Goal: Task Accomplishment & Management: Complete application form

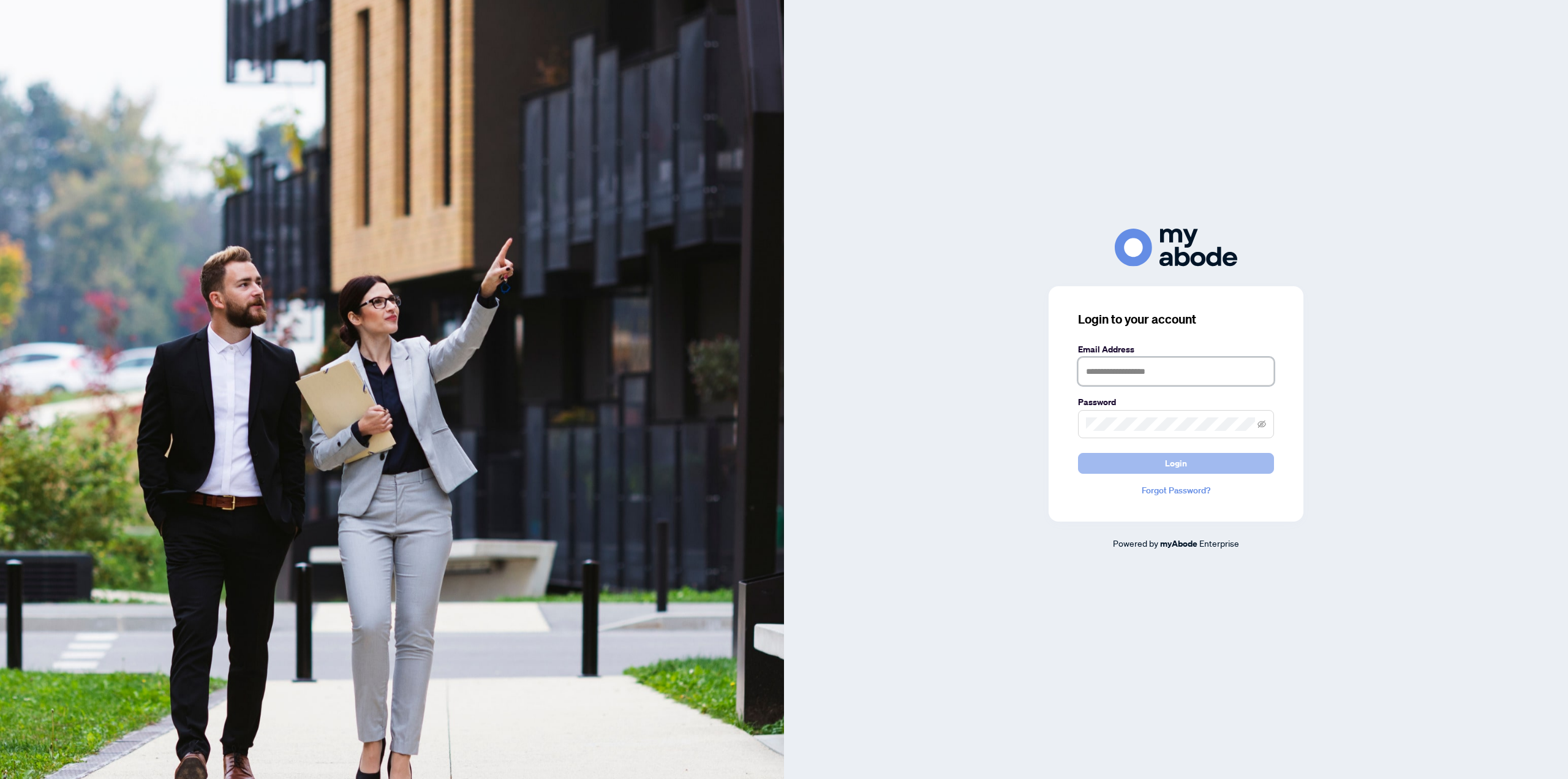
type input "**********"
click at [1180, 457] on span "Login" at bounding box center [1176, 463] width 22 height 19
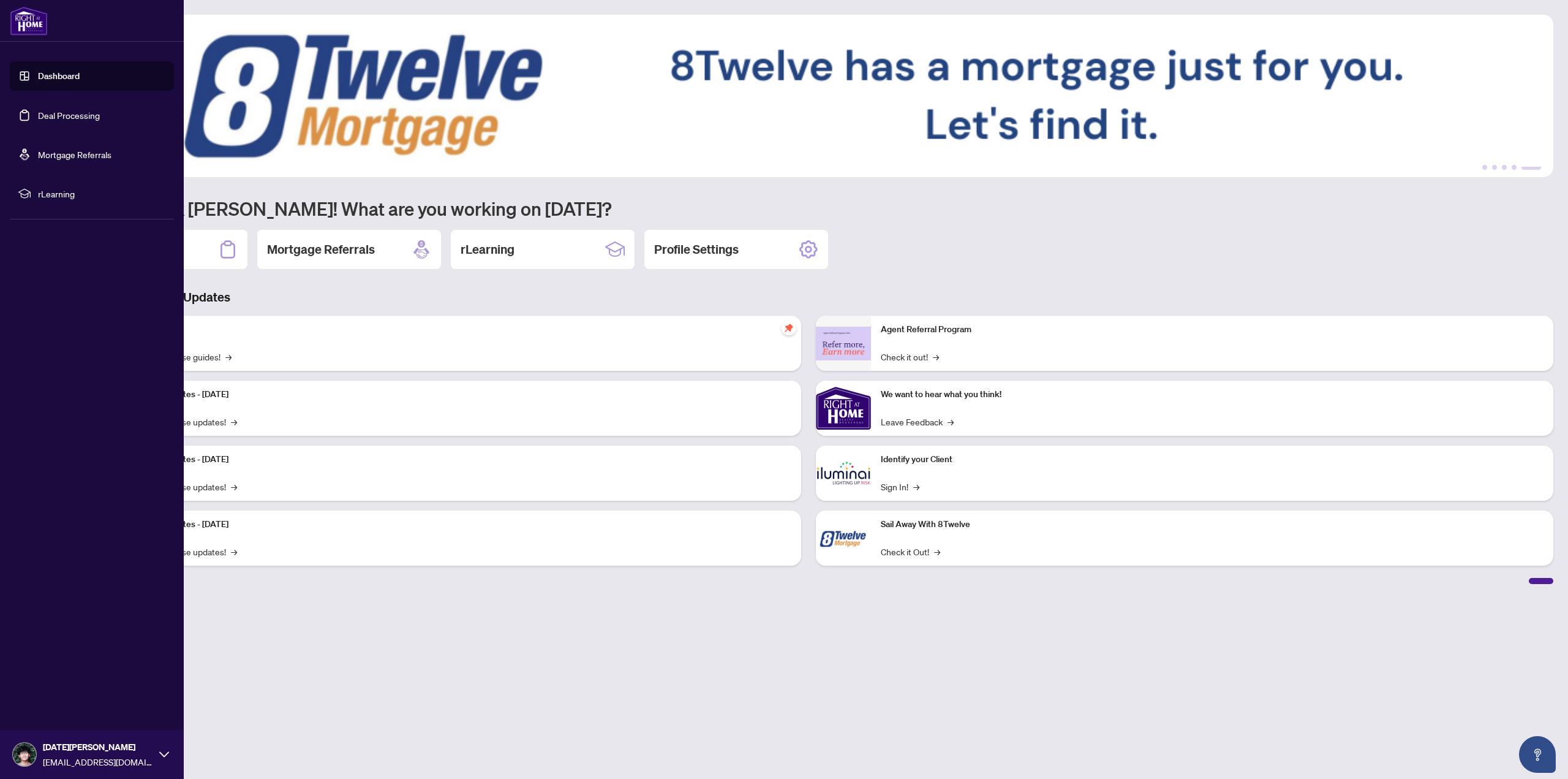
click at [38, 109] on link "Deal Processing" at bounding box center [69, 114] width 62 height 11
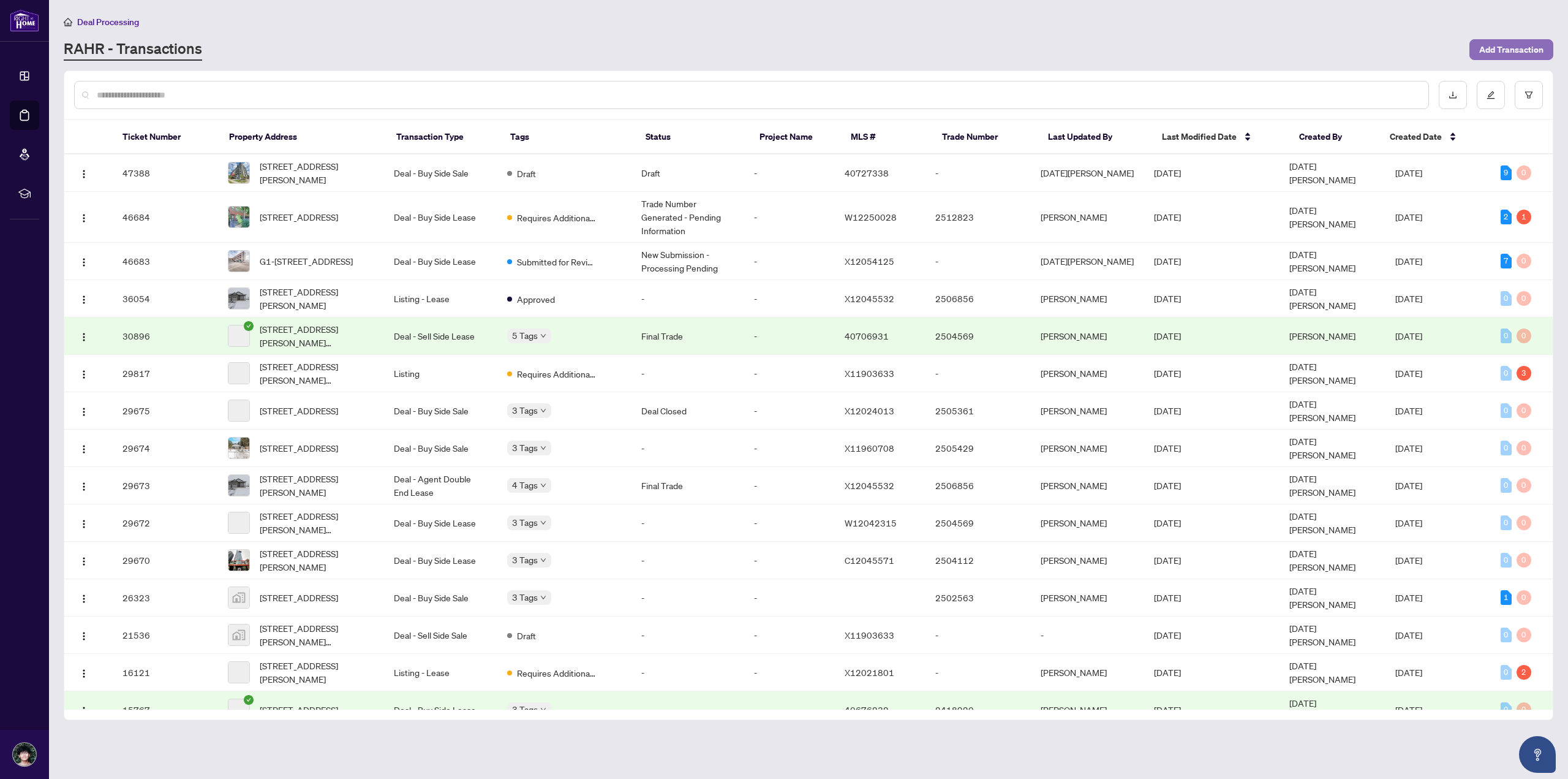
click at [1531, 51] on span "Add Transaction" at bounding box center [1512, 49] width 65 height 19
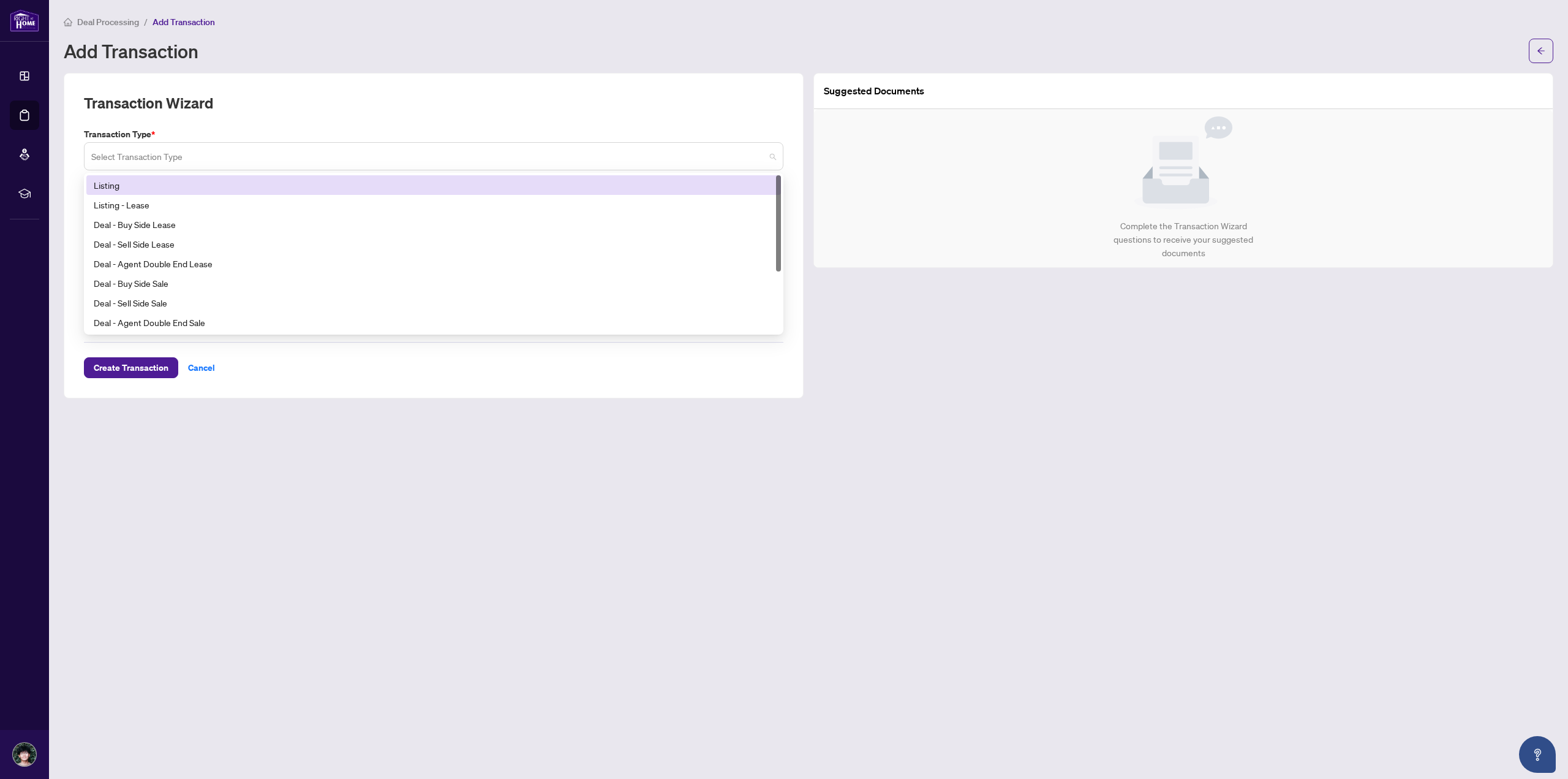
click at [469, 139] on div "Transaction Type * Select Transaction Type 13 14 Listing Listing - Lease Deal -…" at bounding box center [434, 149] width 710 height 43
click at [208, 156] on input "search" at bounding box center [428, 158] width 673 height 27
click at [272, 93] on div "Transaction Wizard" at bounding box center [434, 110] width 700 height 34
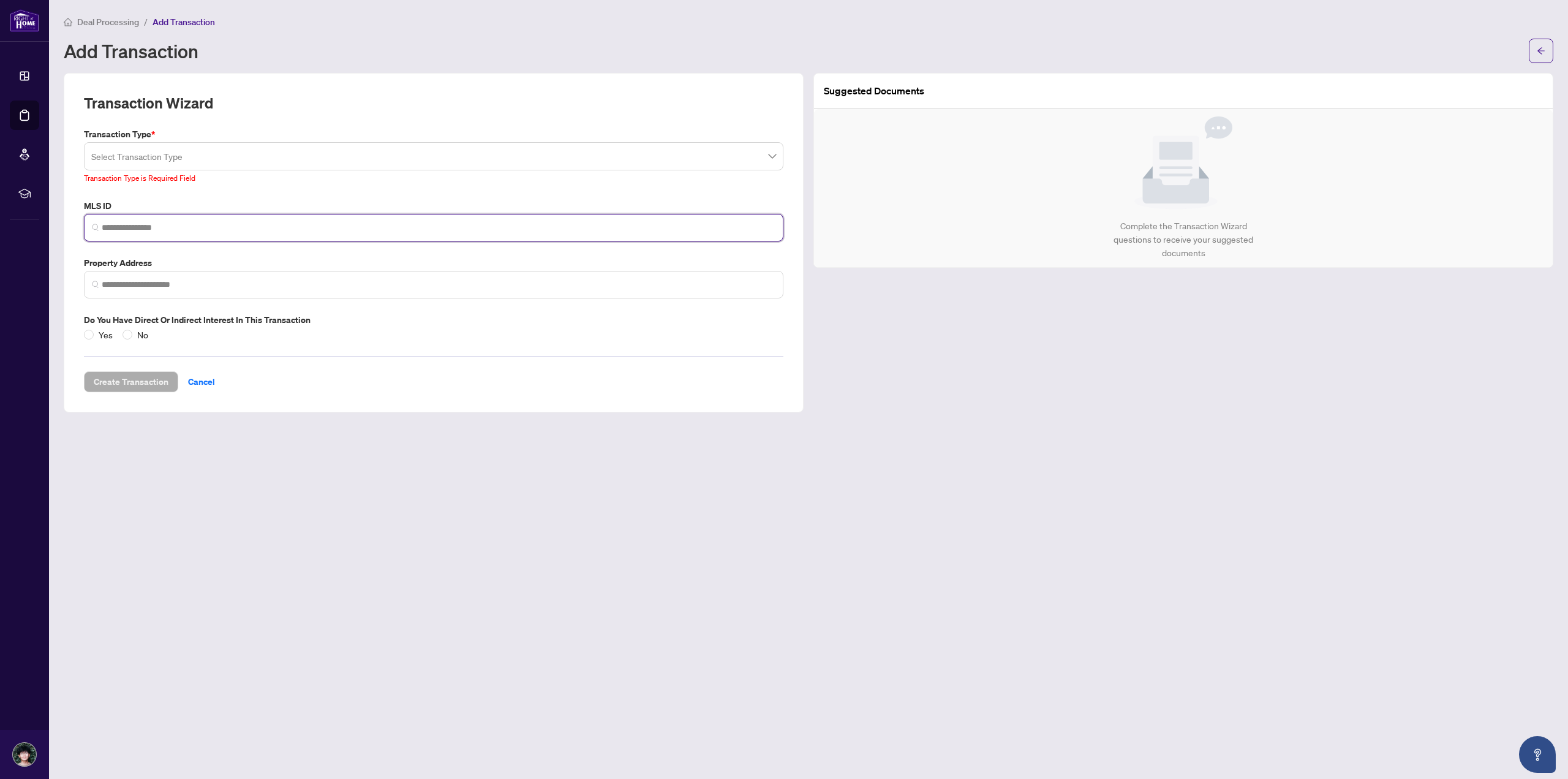
click at [190, 231] on input "search" at bounding box center [438, 227] width 673 height 13
paste input "*********"
type input "*********"
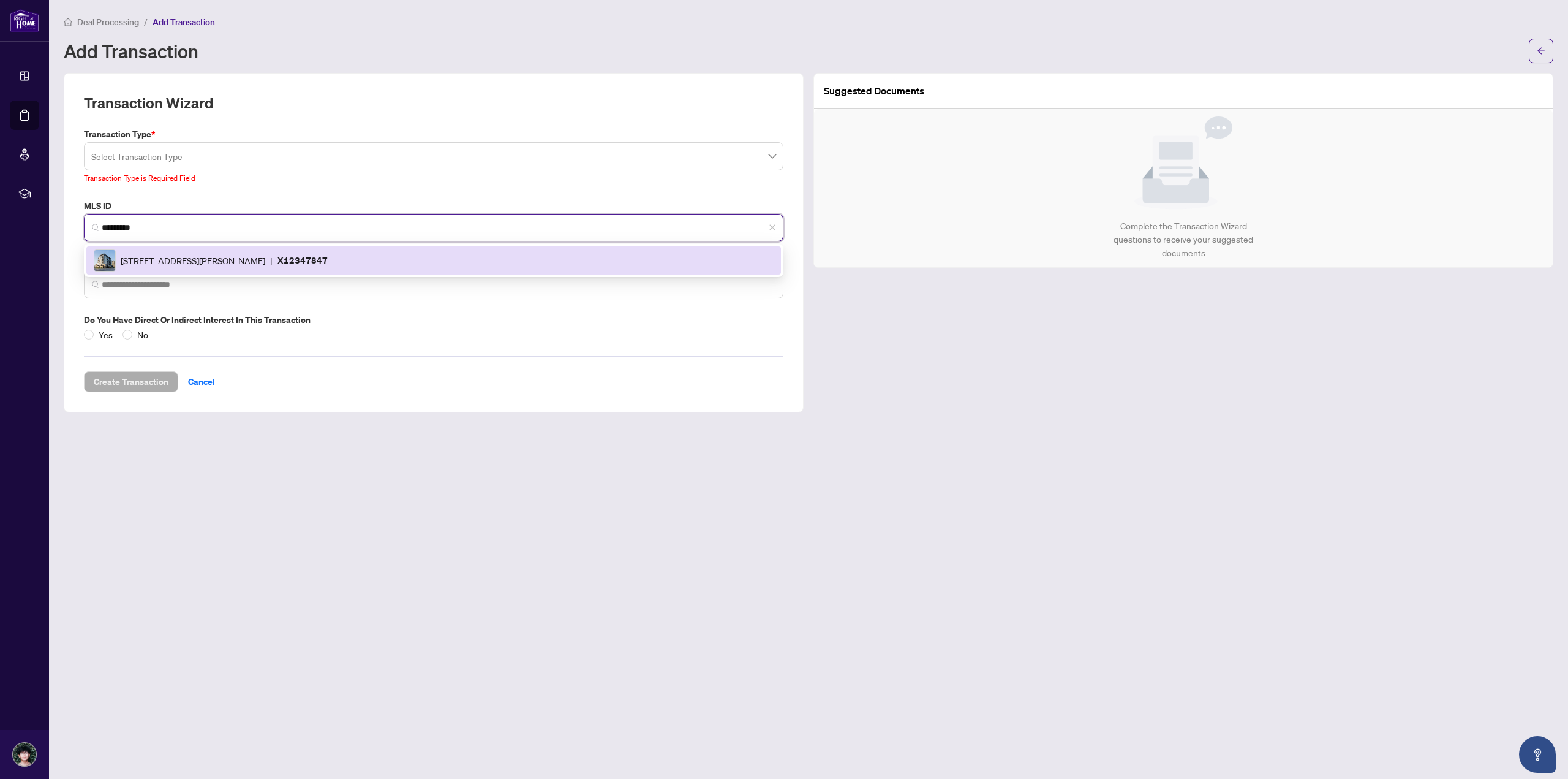
click at [202, 264] on span "[STREET_ADDRESS][PERSON_NAME]" at bounding box center [193, 261] width 145 height 13
type input "**********"
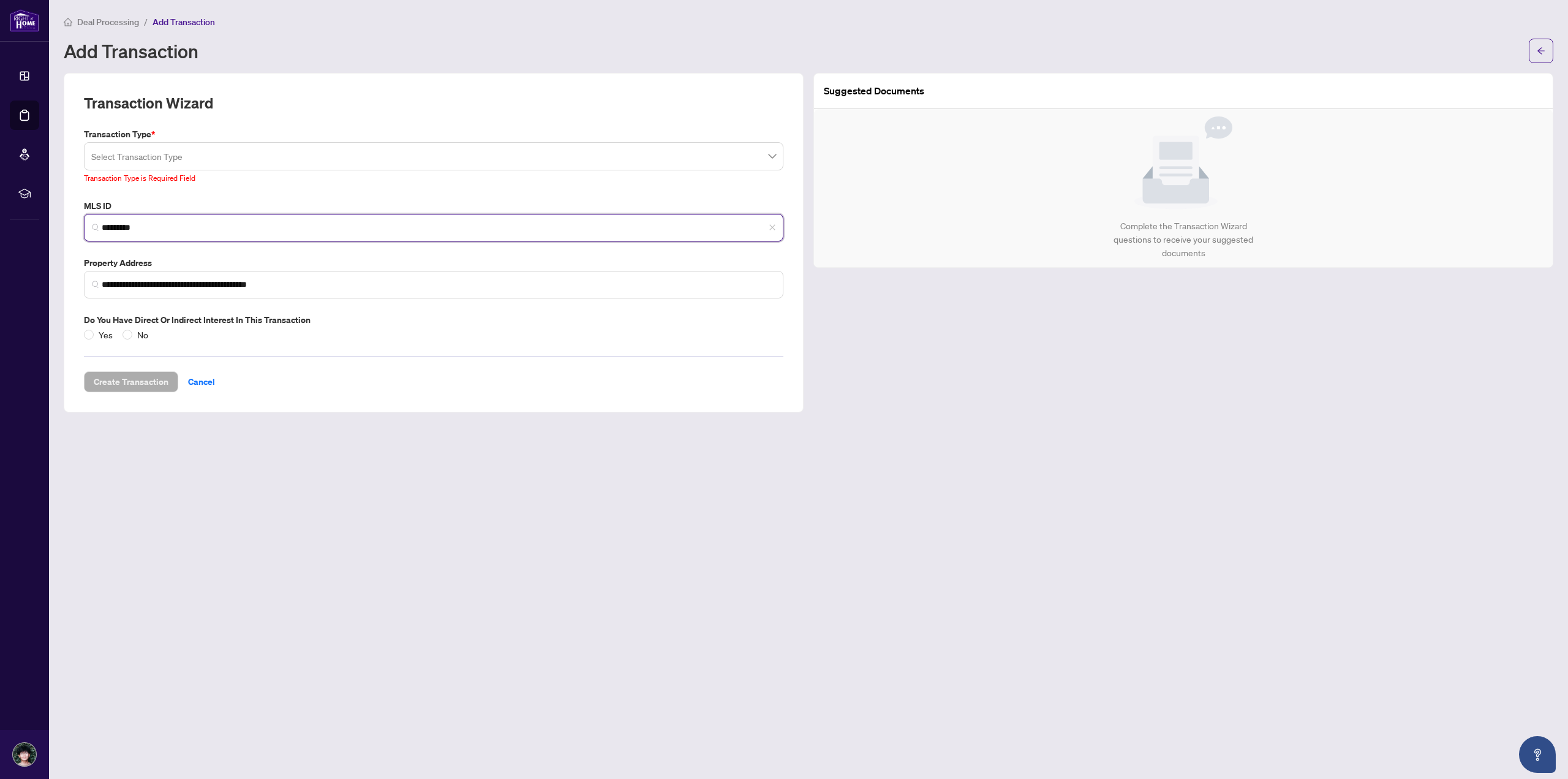
type input "*********"
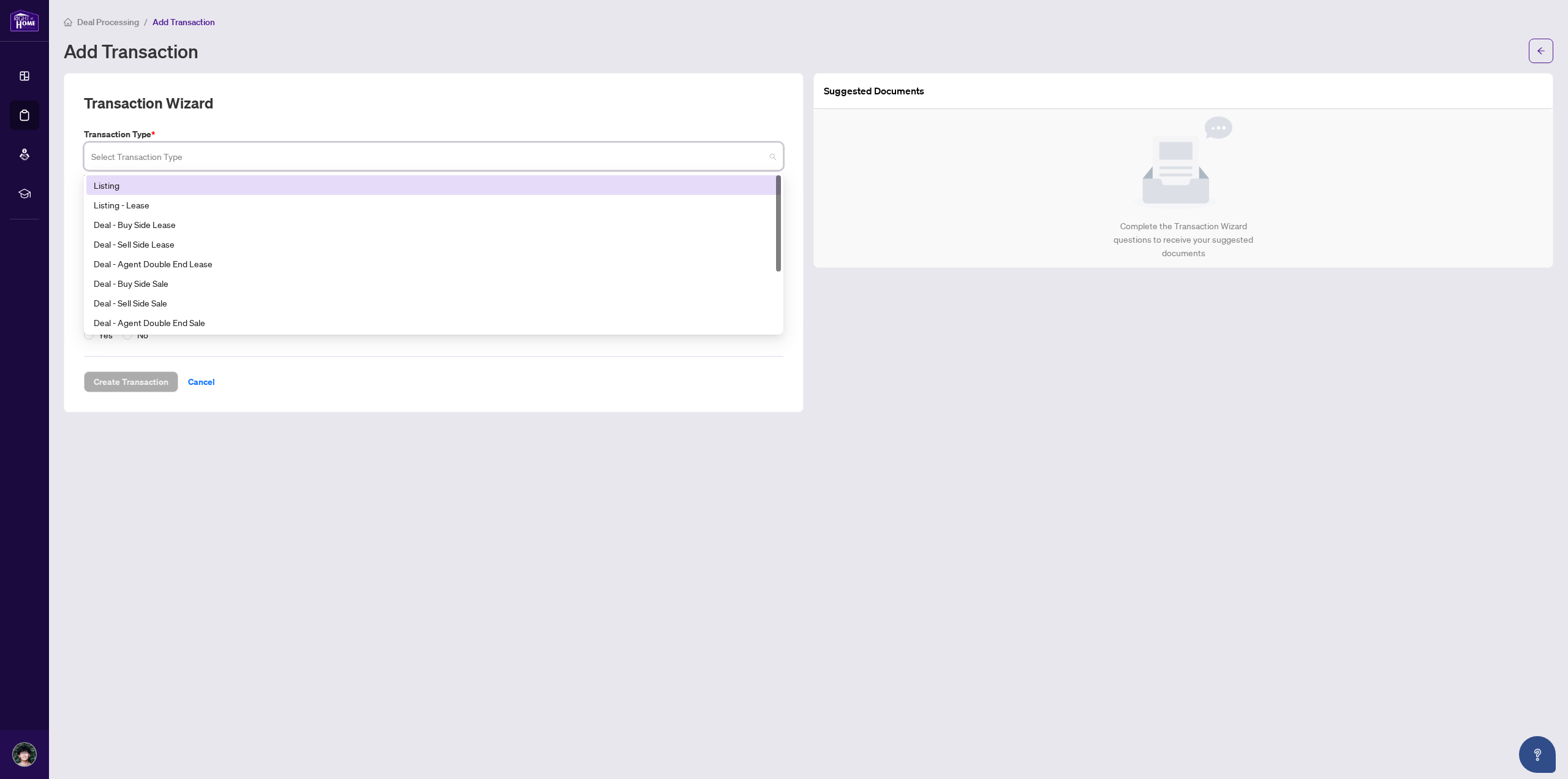
click at [211, 146] on input "search" at bounding box center [428, 158] width 673 height 27
click at [235, 184] on div "Listing" at bounding box center [433, 185] width 680 height 13
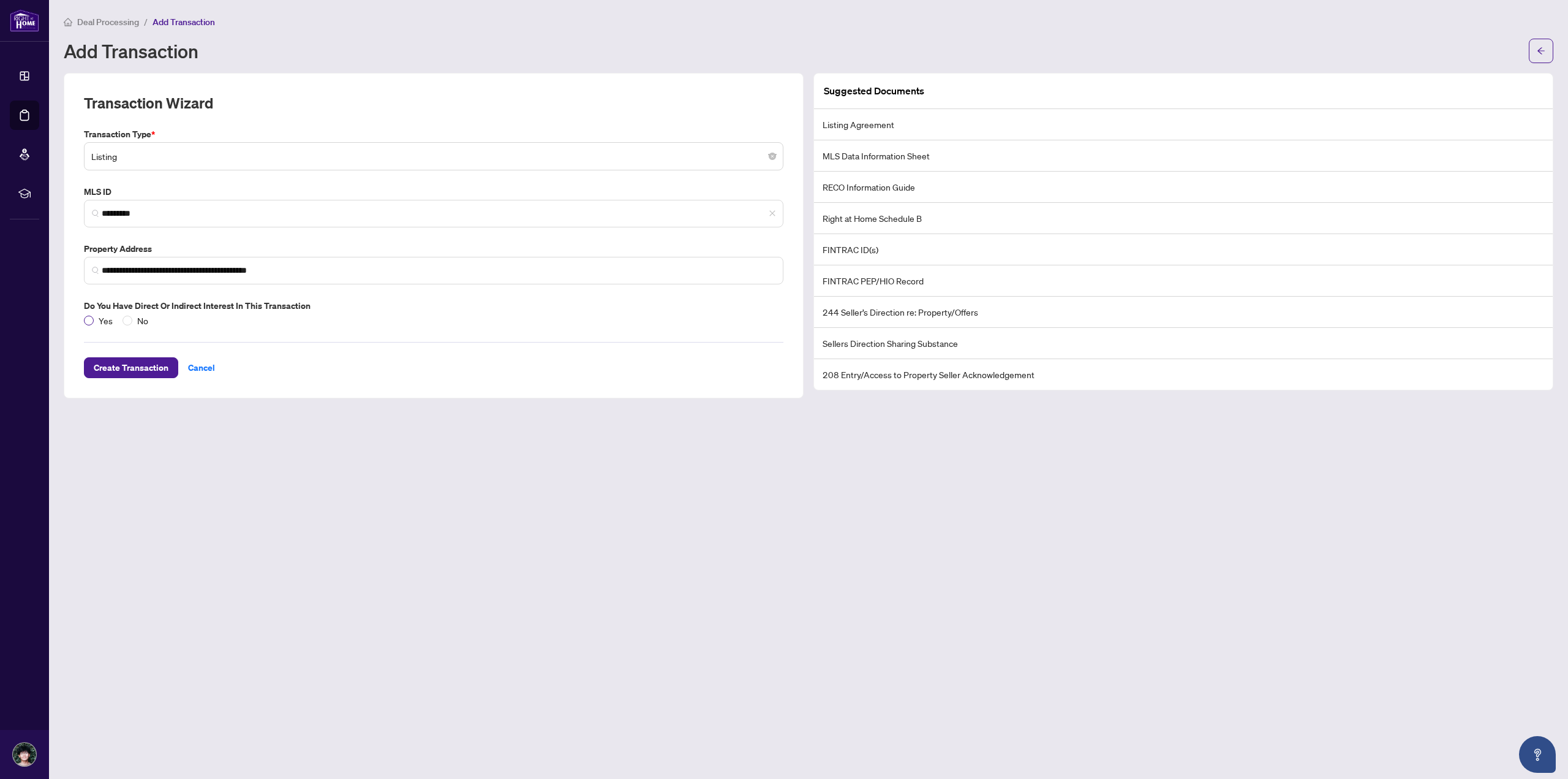
click at [99, 320] on span "Yes" at bounding box center [105, 321] width 24 height 13
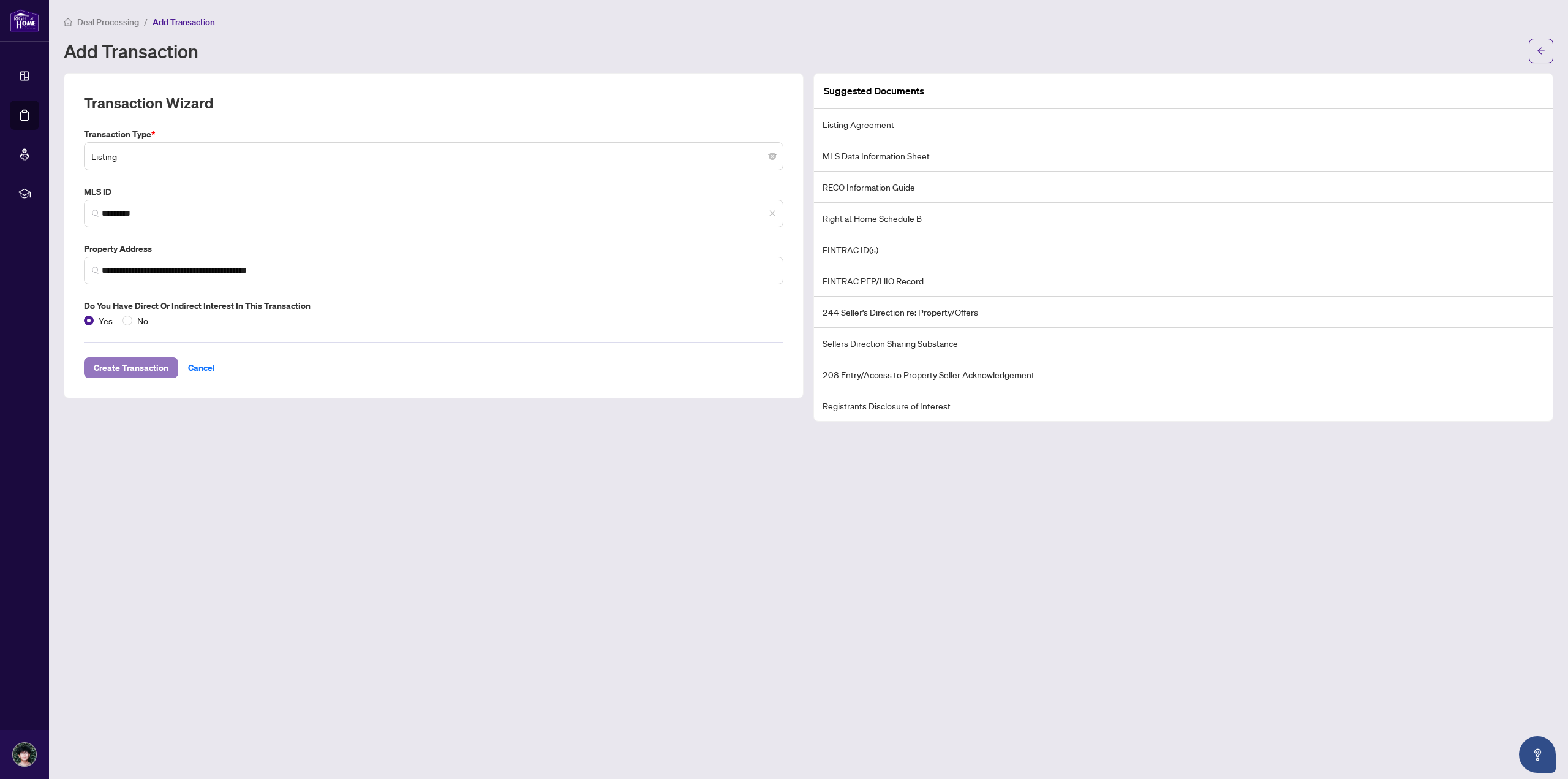
click at [145, 368] on span "Create Transaction" at bounding box center [130, 367] width 75 height 19
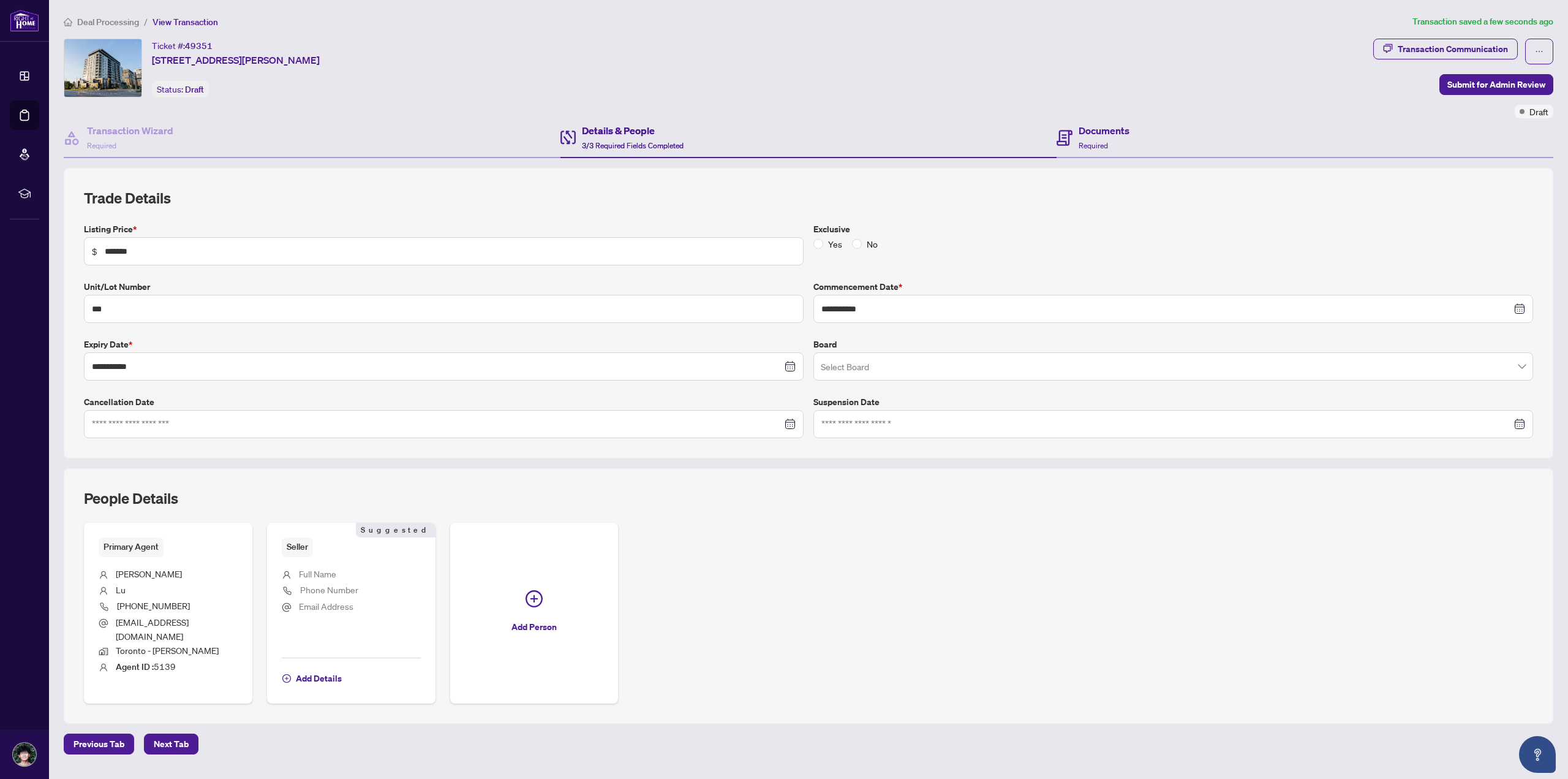
click at [1141, 157] on div "Documents Required" at bounding box center [1305, 138] width 497 height 40
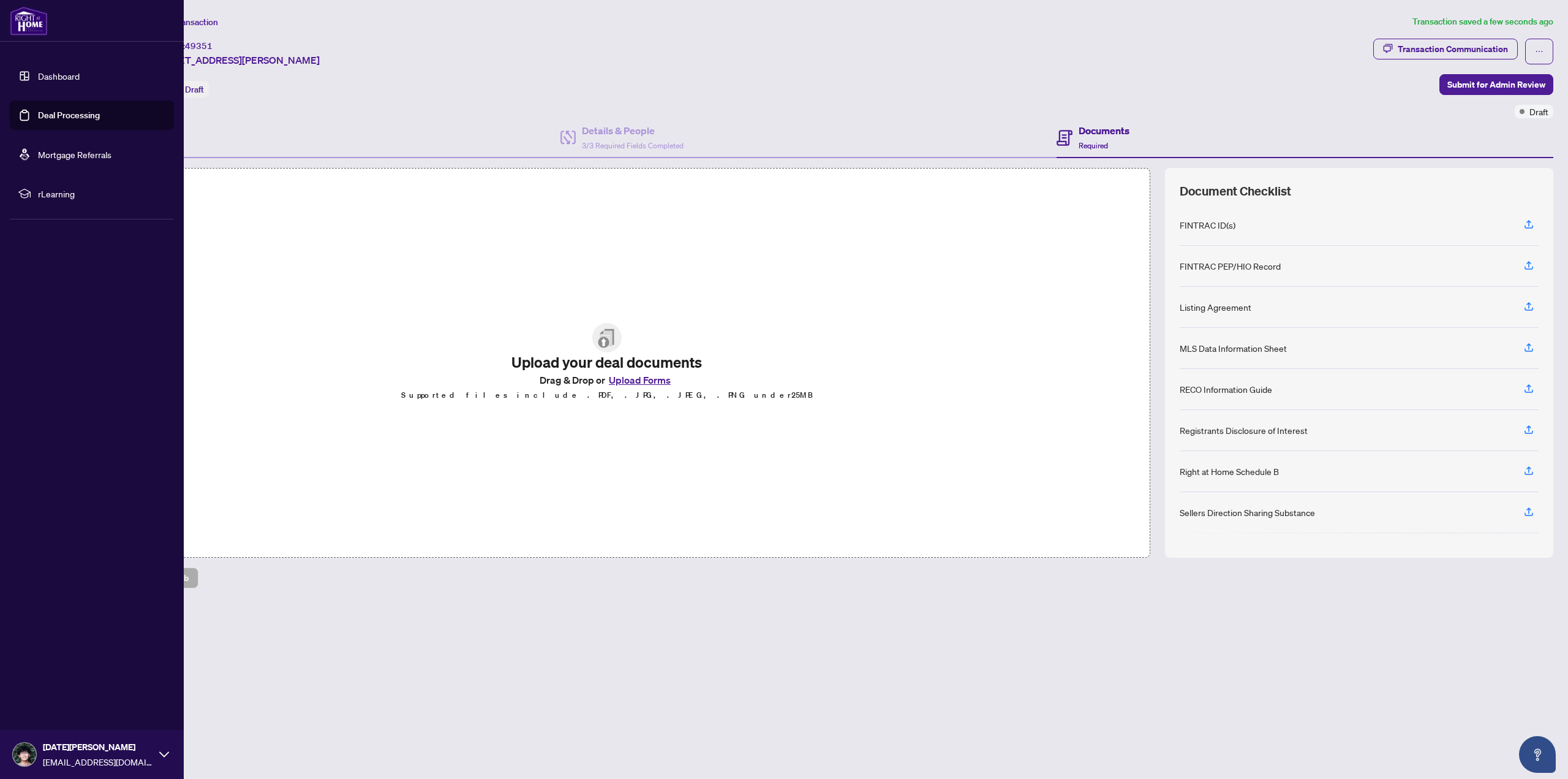
click at [40, 75] on link "Dashboard" at bounding box center [59, 76] width 42 height 11
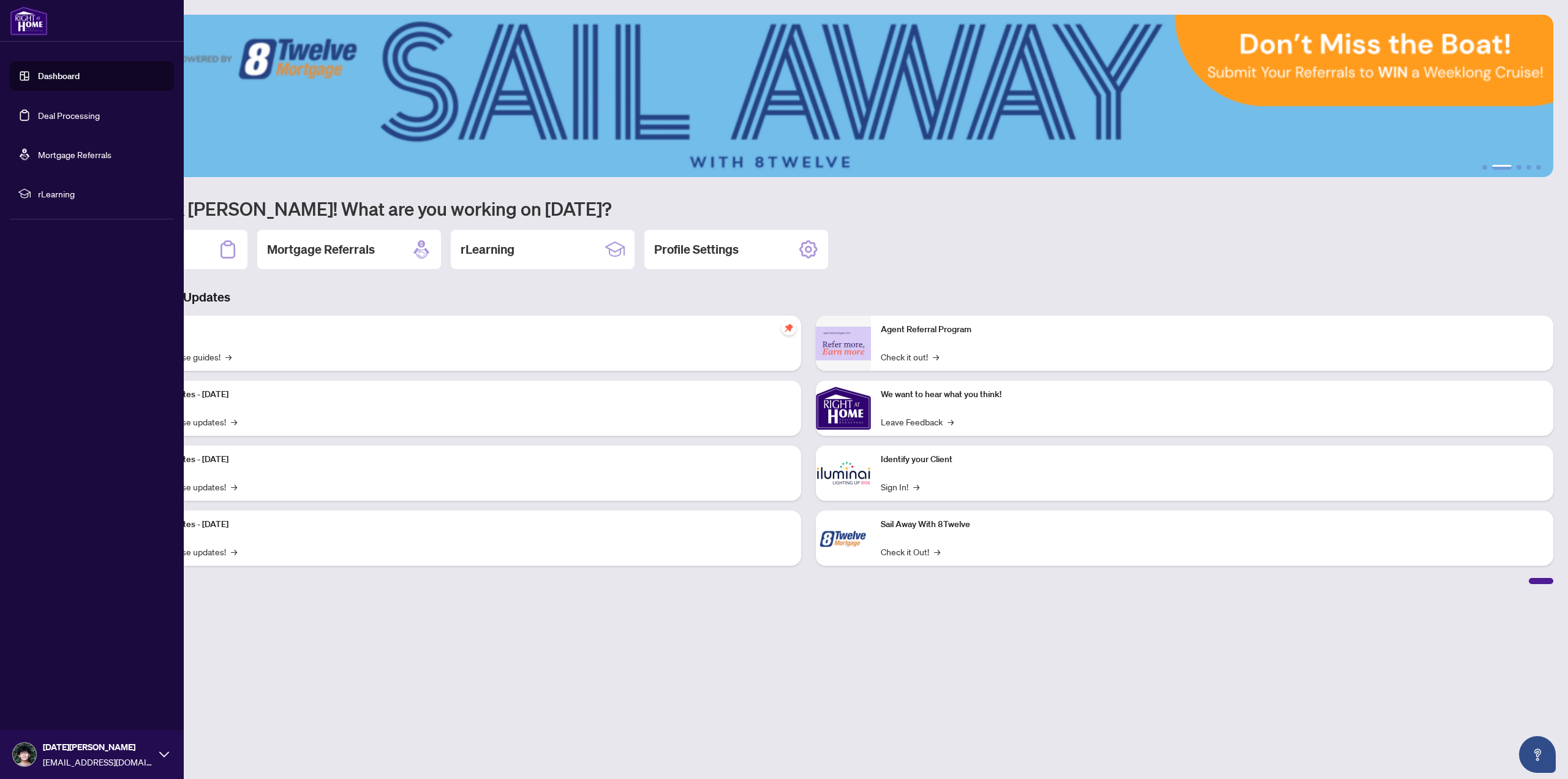
click at [38, 112] on link "Deal Processing" at bounding box center [69, 114] width 62 height 11
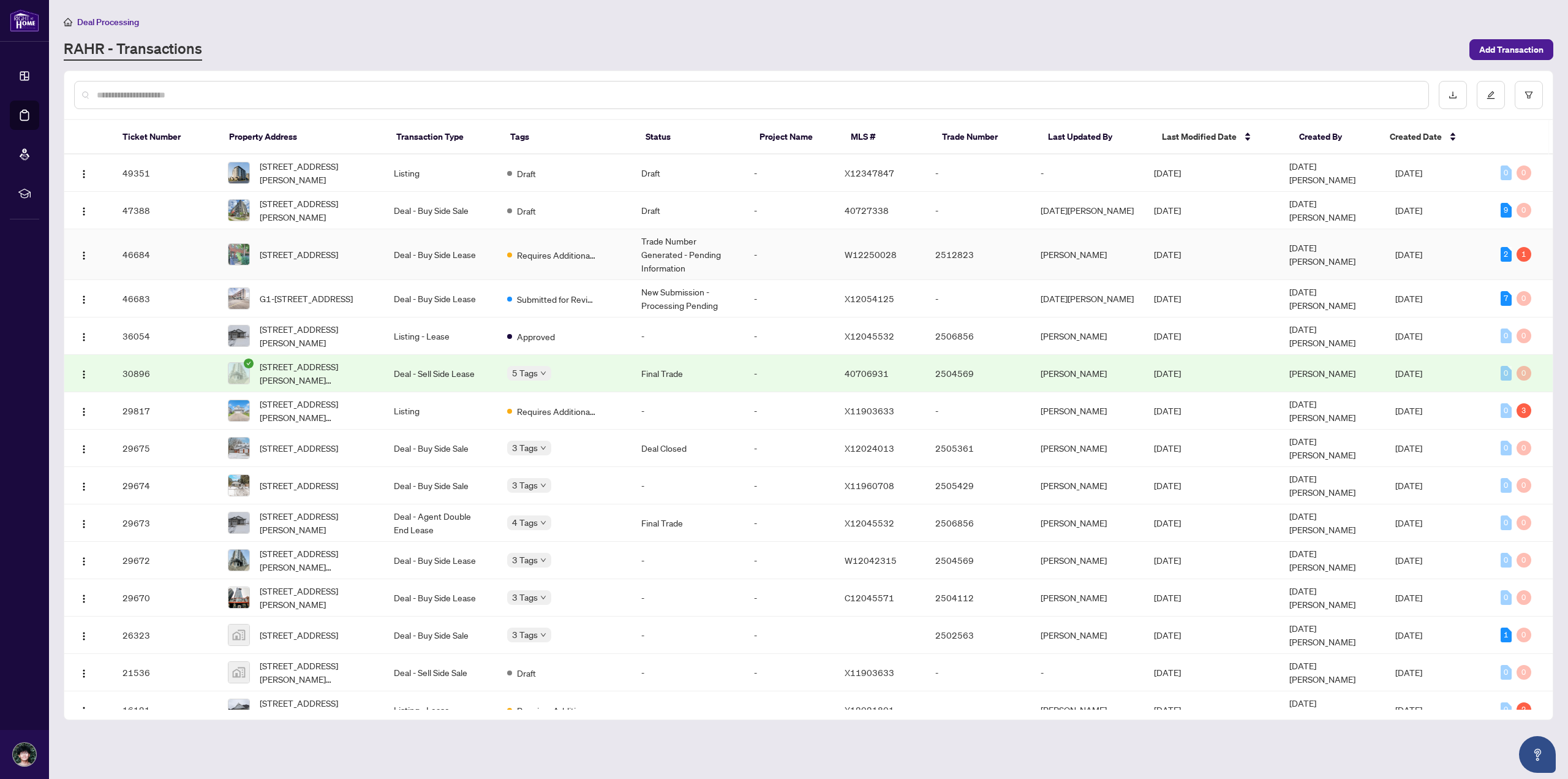
click at [688, 256] on td "Trade Number Generated - Pending Information" at bounding box center [688, 254] width 114 height 50
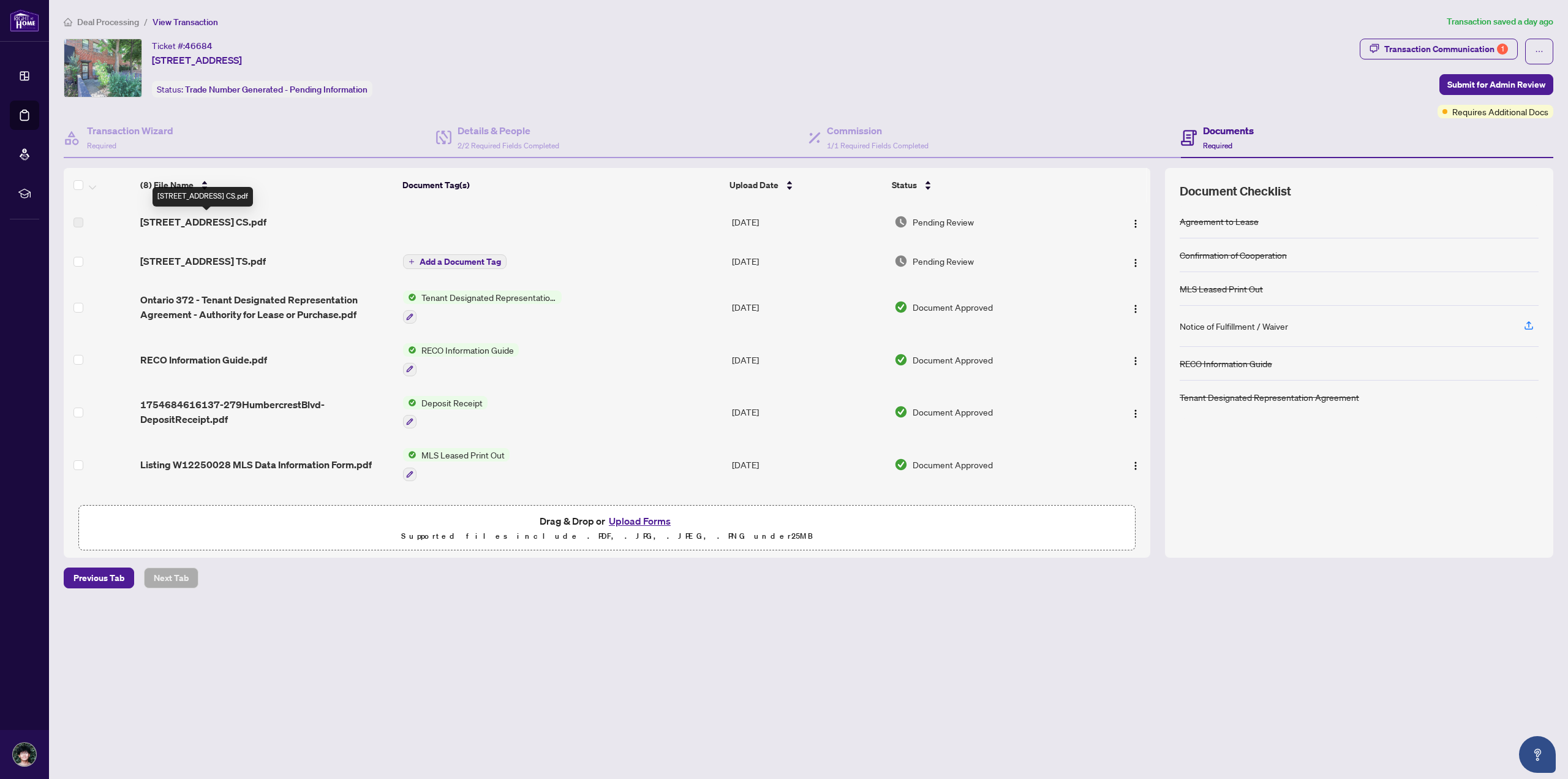
click at [236, 220] on span "279 Humbercrest Blvd CS.pdf" at bounding box center [203, 221] width 126 height 14
click at [198, 225] on span "279 Humbercrest Blvd CS.pdf" at bounding box center [203, 221] width 126 height 14
click at [159, 268] on span "279 Humbercrest Blvd TS.pdf" at bounding box center [203, 261] width 125 height 14
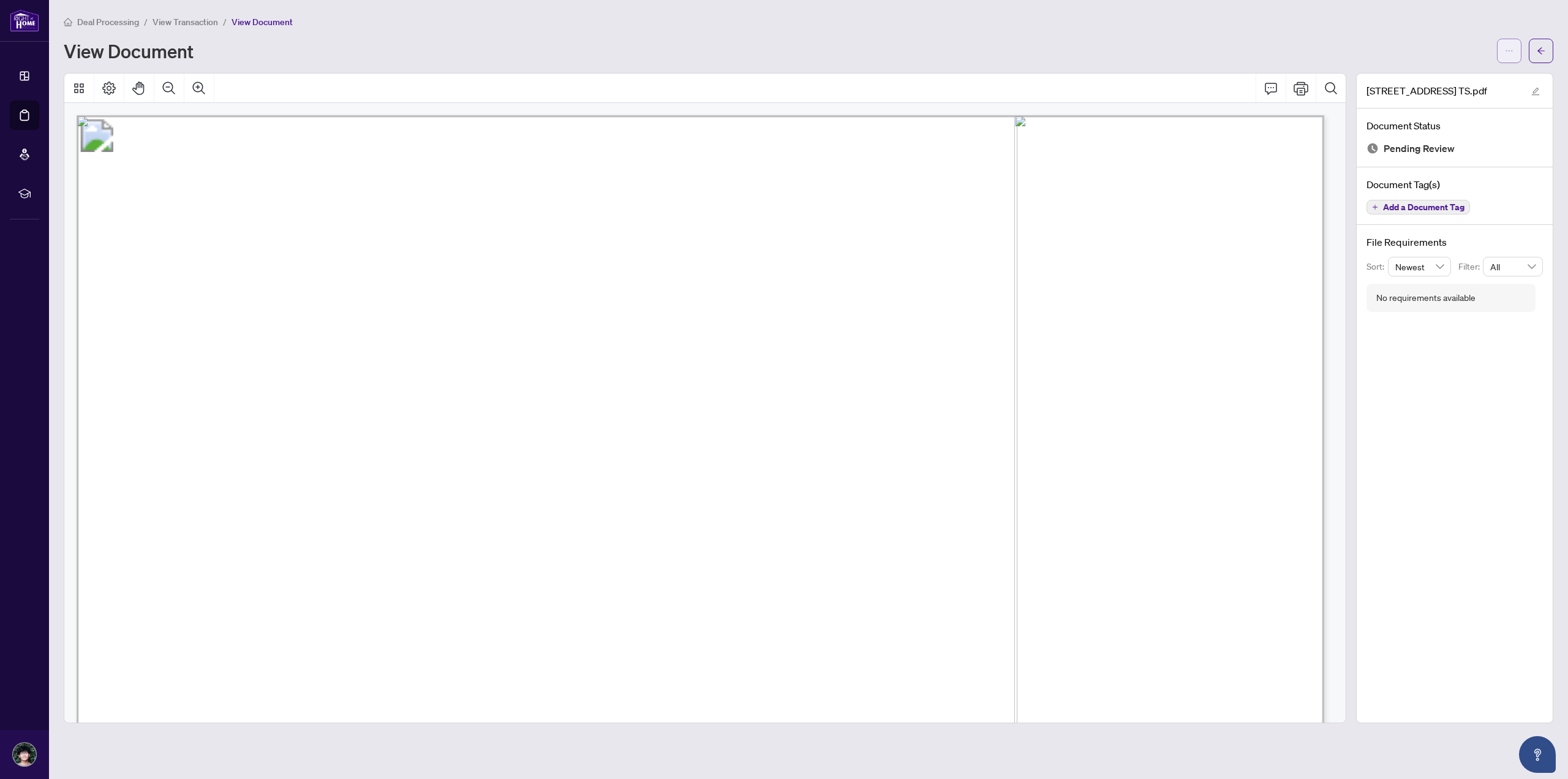
click at [1507, 51] on icon "ellipsis" at bounding box center [1509, 50] width 8 height 8
click at [1476, 73] on span "Download" at bounding box center [1465, 77] width 93 height 13
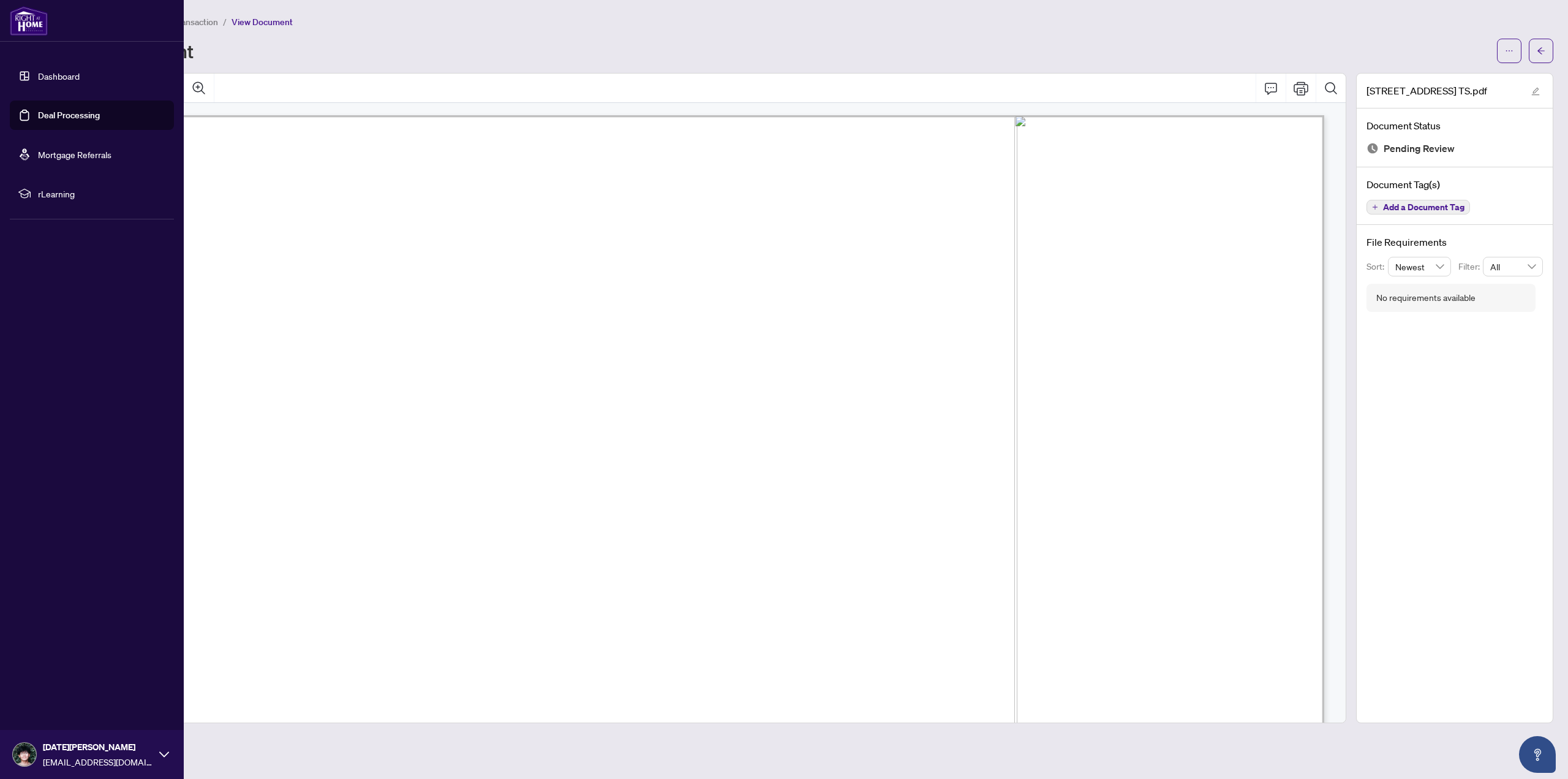
click at [38, 112] on link "Deal Processing" at bounding box center [69, 114] width 62 height 11
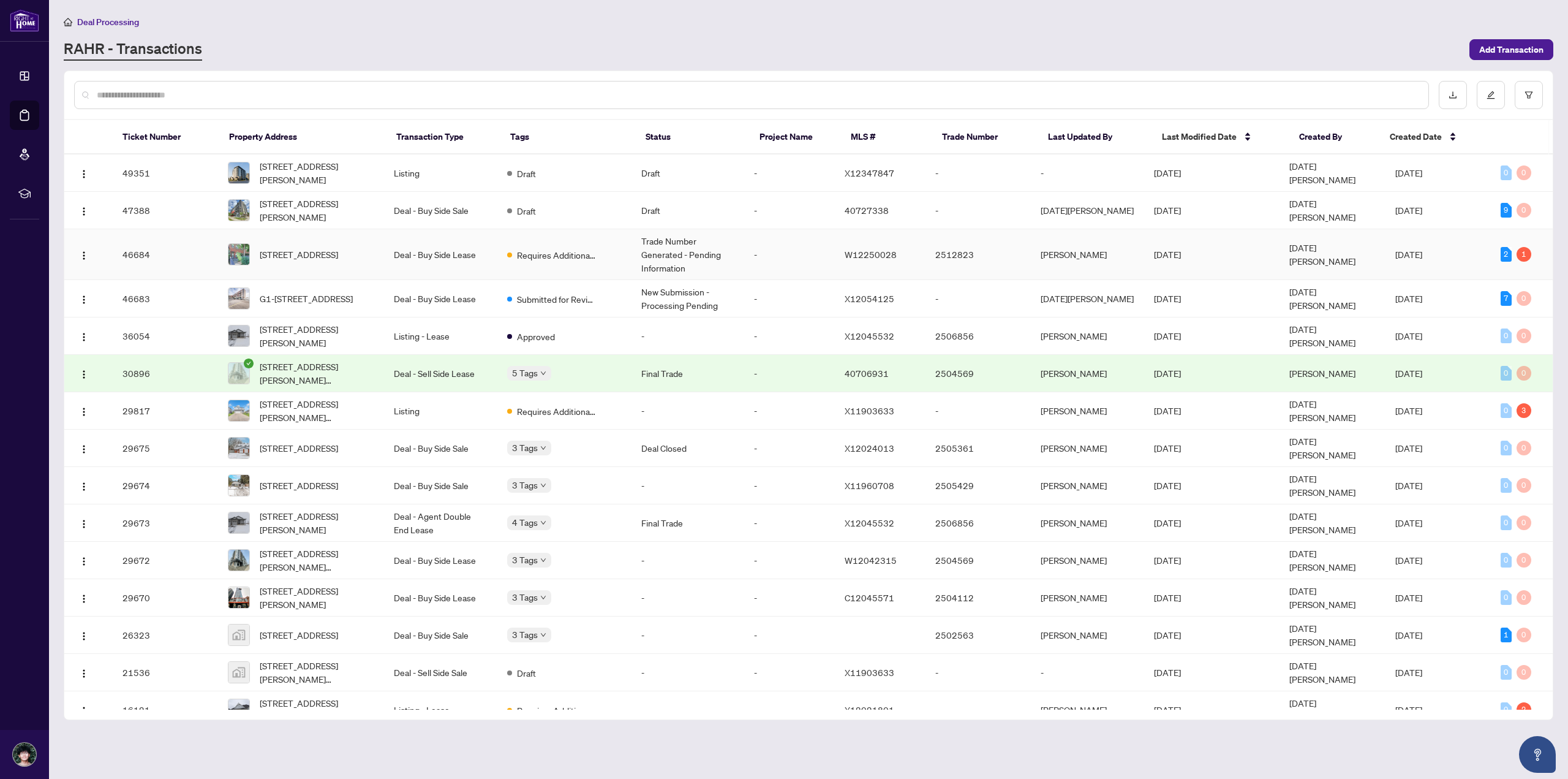
click at [597, 257] on span "Requires Additional Docs" at bounding box center [557, 255] width 80 height 13
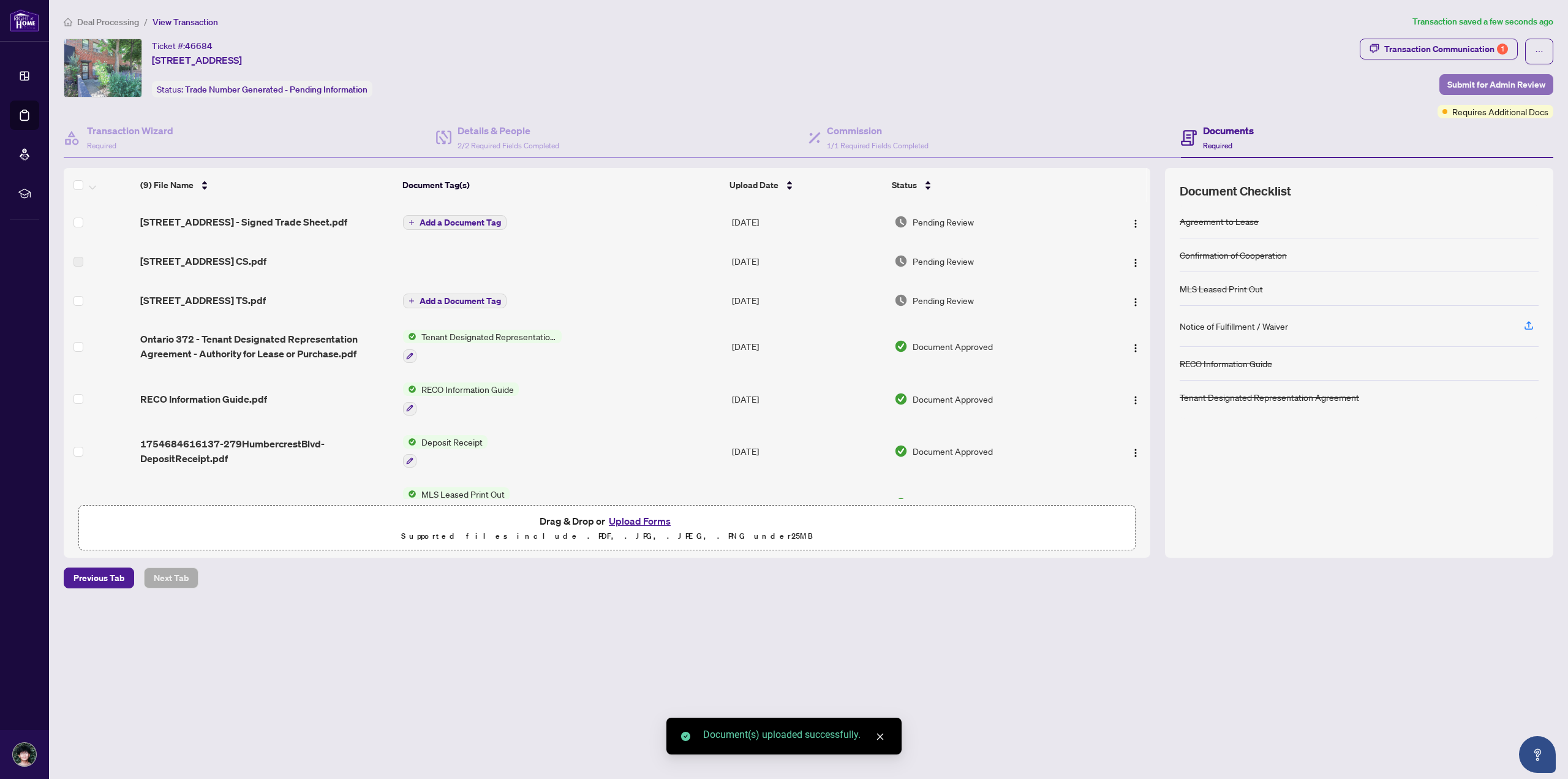
click at [1511, 76] on span "Submit for Admin Review" at bounding box center [1497, 84] width 98 height 19
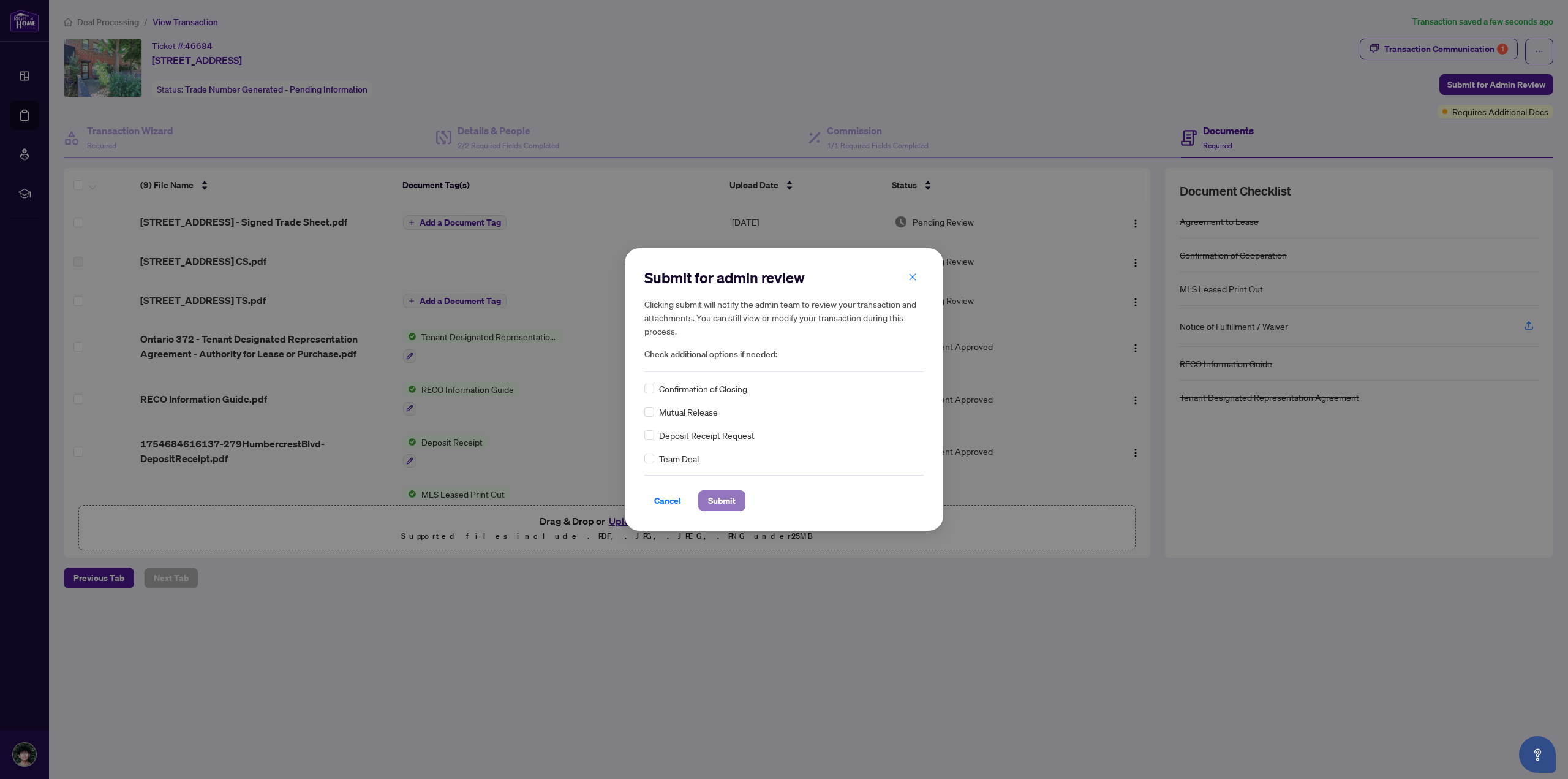
click at [726, 494] on span "Submit" at bounding box center [721, 501] width 28 height 19
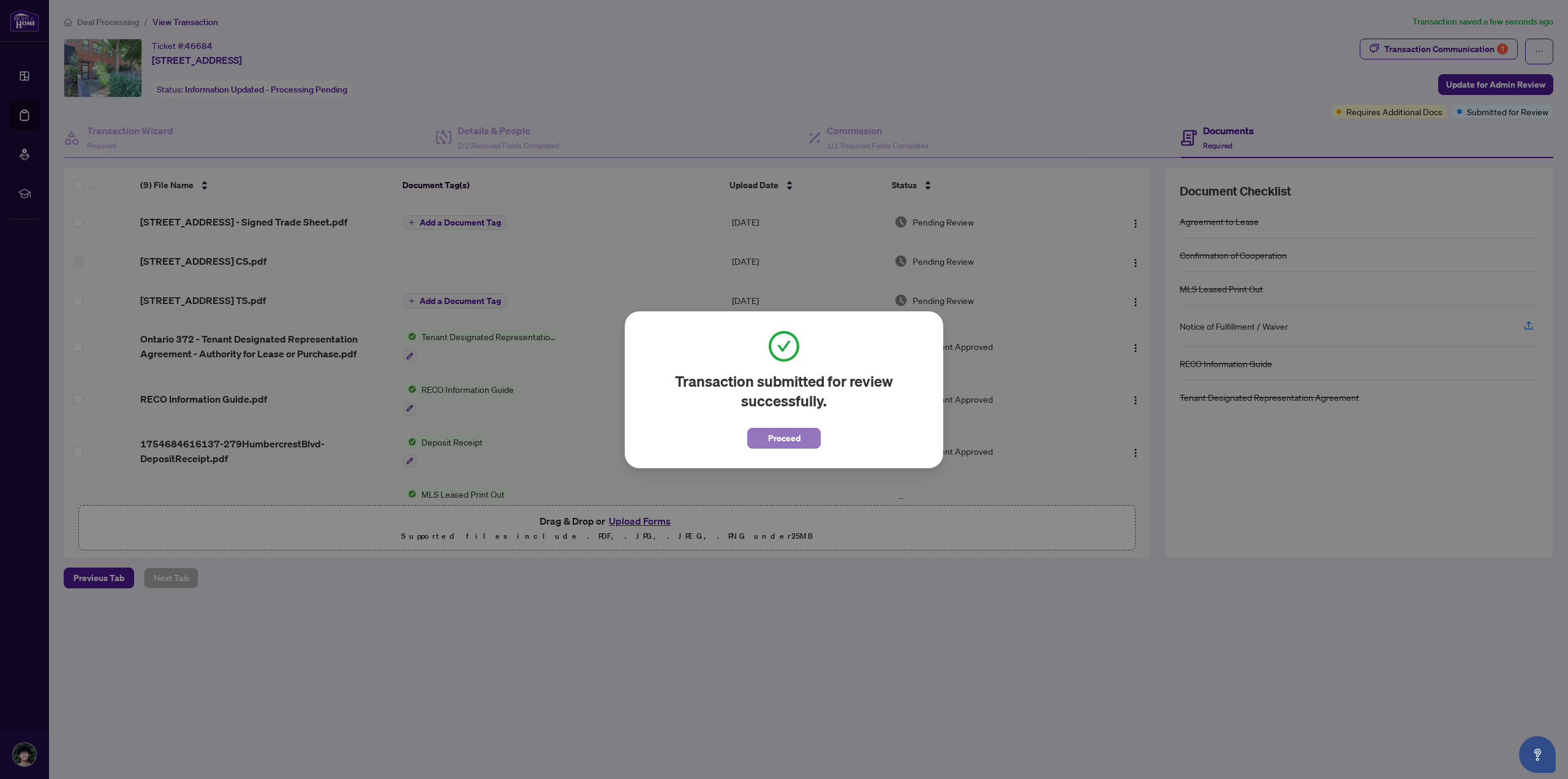
click at [794, 440] on span "Proceed" at bounding box center [784, 437] width 33 height 19
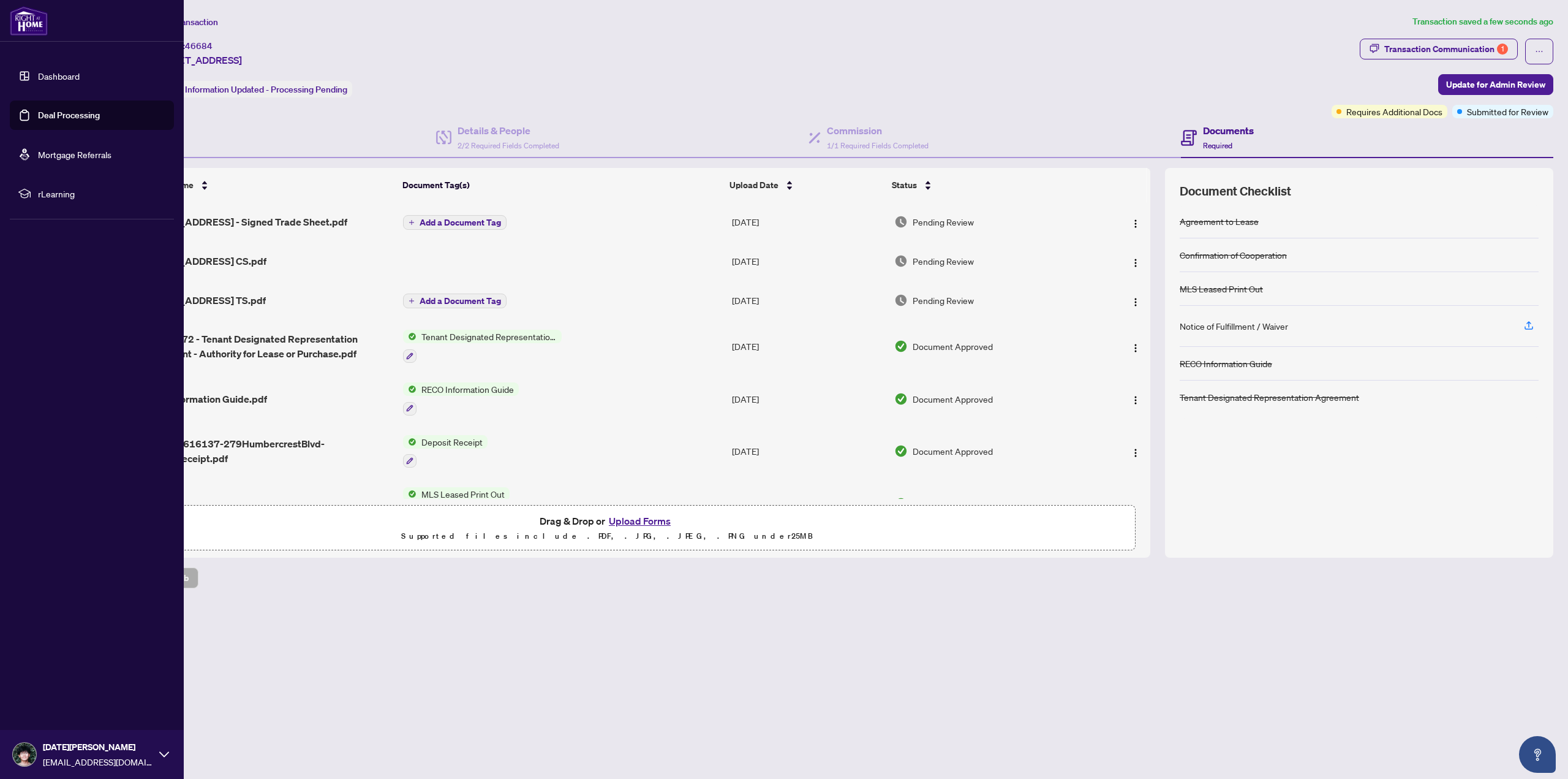
click at [38, 121] on link "Deal Processing" at bounding box center [69, 114] width 62 height 11
